Goal: Task Accomplishment & Management: Manage account settings

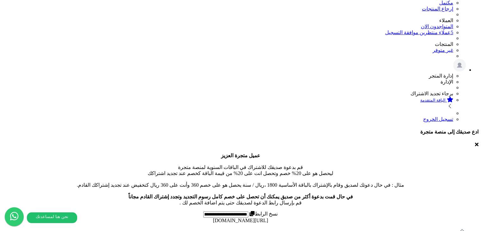
scroll to position [17, 0]
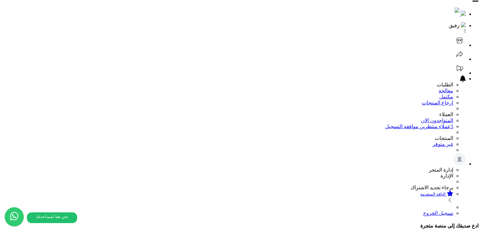
scroll to position [0, 0]
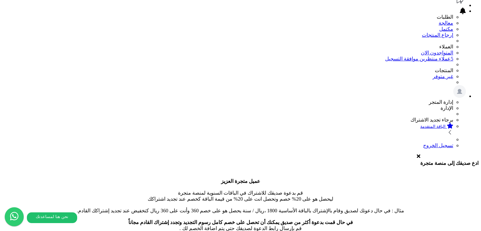
scroll to position [126, 0]
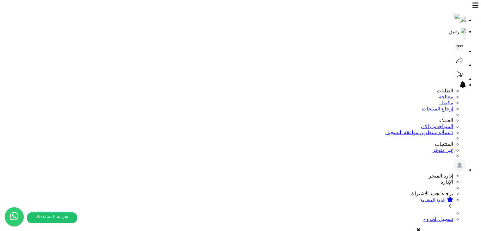
select select
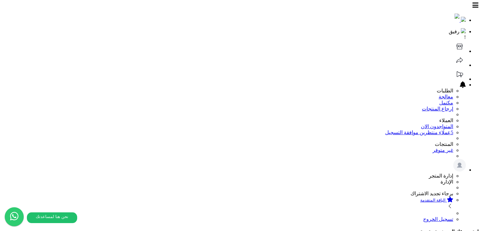
select select
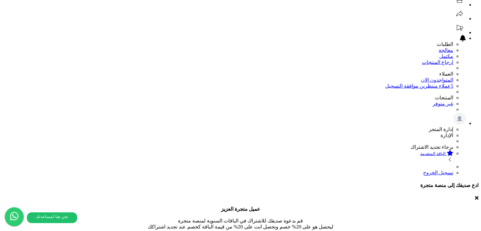
scroll to position [126, 0]
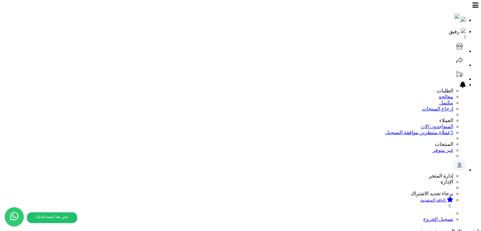
select select
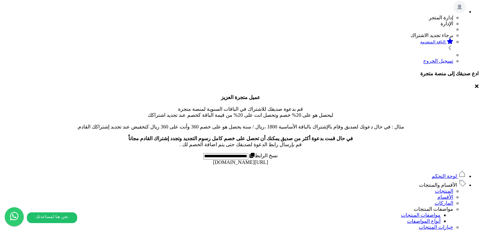
scroll to position [186, 0]
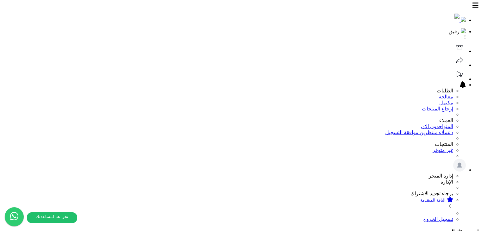
select select
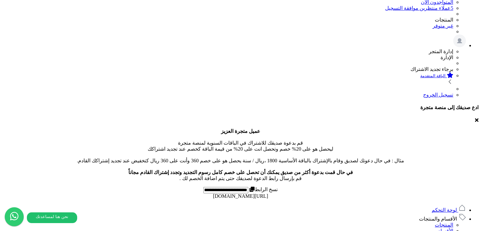
scroll to position [126, 0]
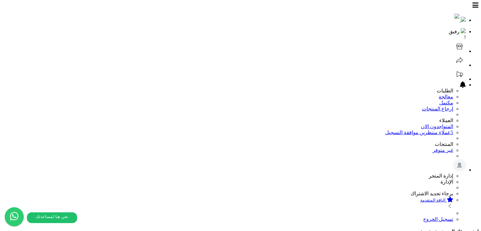
select select
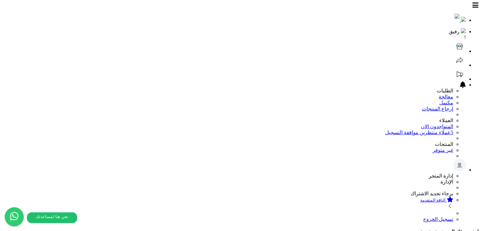
drag, startPoint x: 11, startPoint y: 0, endPoint x: 234, endPoint y: 44, distance: 226.5
drag, startPoint x: 155, startPoint y: 26, endPoint x: 187, endPoint y: 41, distance: 35.2
